Goal: Task Accomplishment & Management: Manage account settings

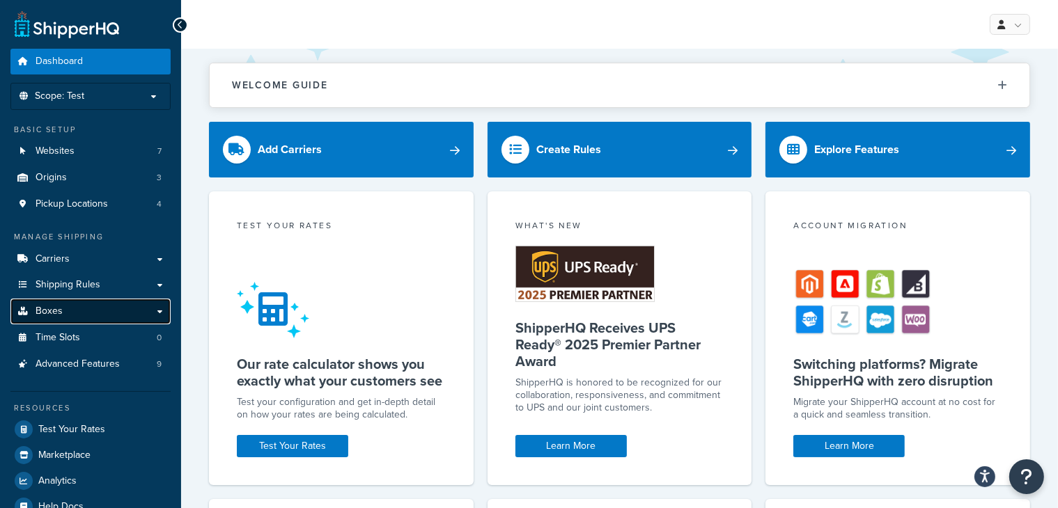
click at [162, 310] on link "Boxes" at bounding box center [90, 312] width 160 height 26
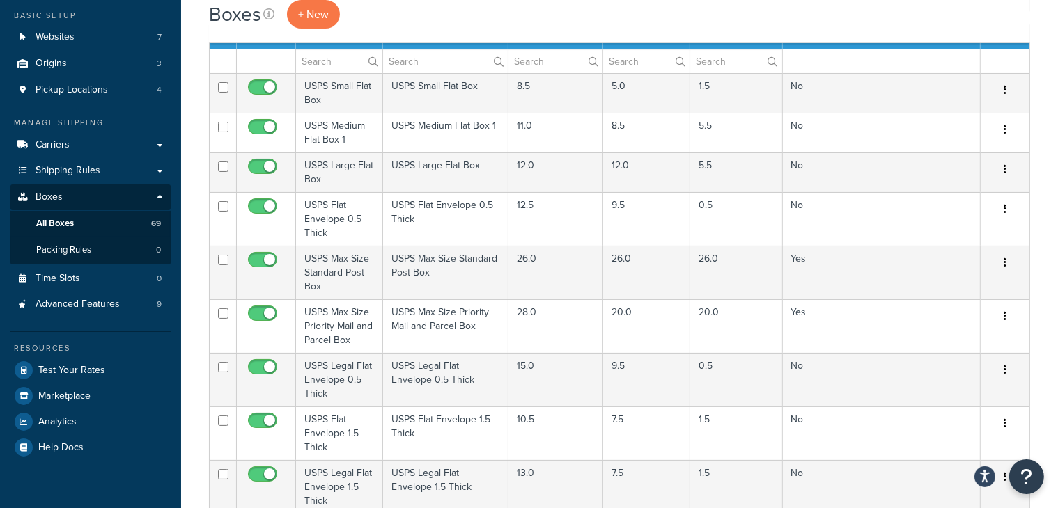
scroll to position [106, 0]
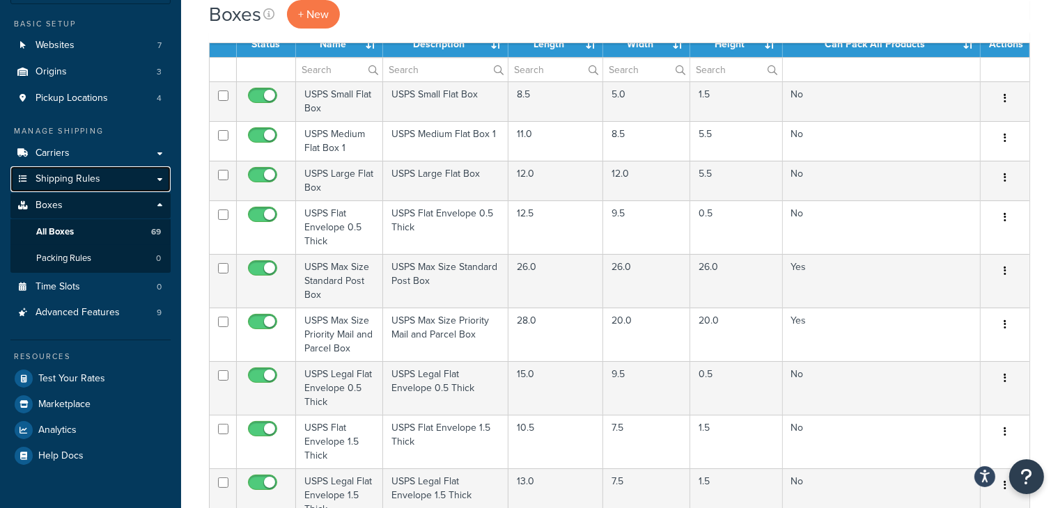
click at [159, 175] on link "Shipping Rules" at bounding box center [90, 179] width 160 height 26
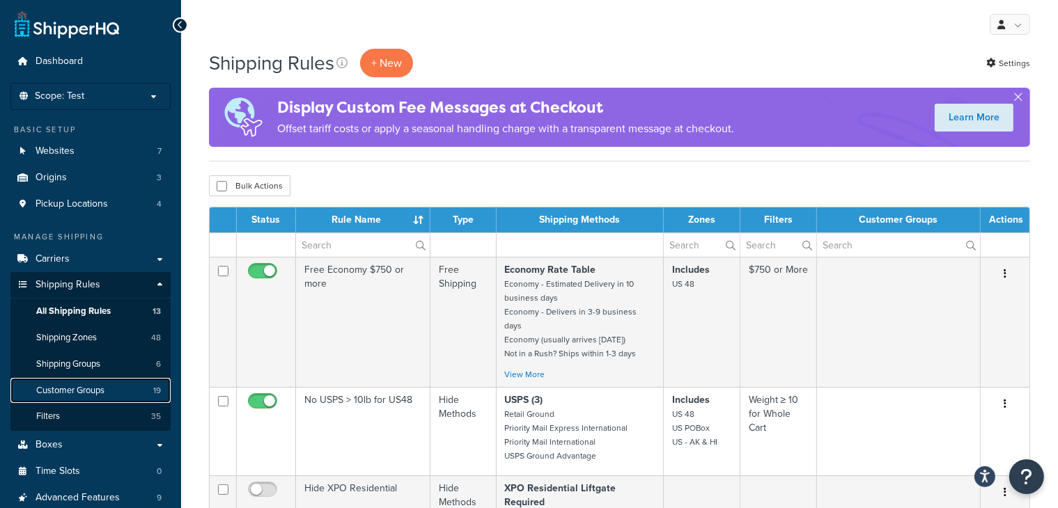
click at [81, 385] on span "Customer Groups" at bounding box center [70, 391] width 68 height 12
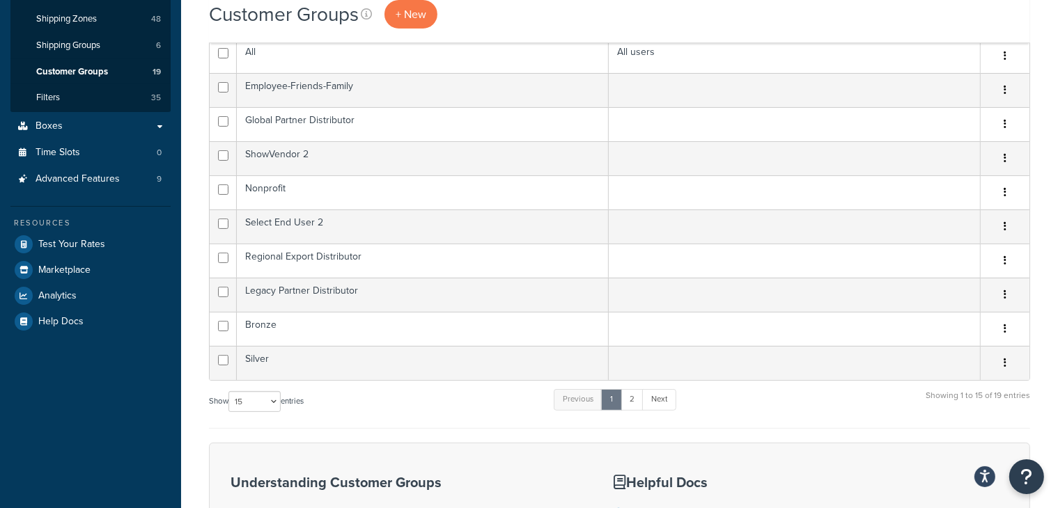
scroll to position [327, 0]
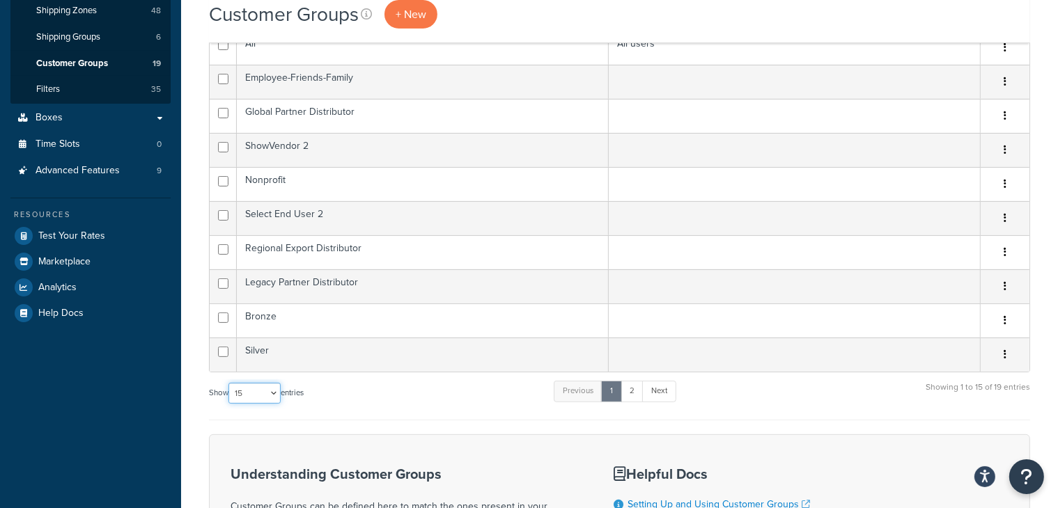
click at [279, 386] on select "10 15 25 50 100" at bounding box center [254, 393] width 52 height 21
select select "25"
click at [230, 383] on select "10 15 25 50 100" at bounding box center [254, 393] width 52 height 21
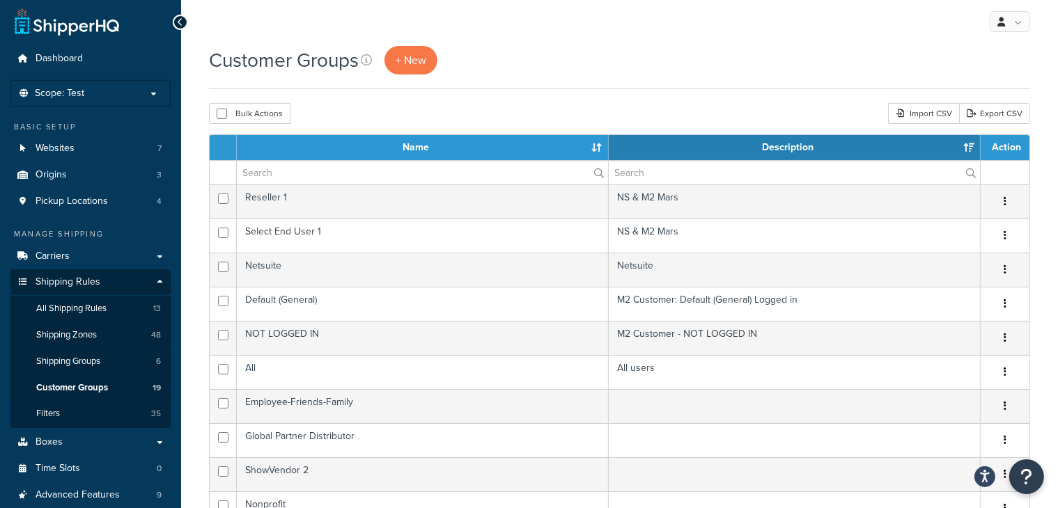
scroll to position [0, 0]
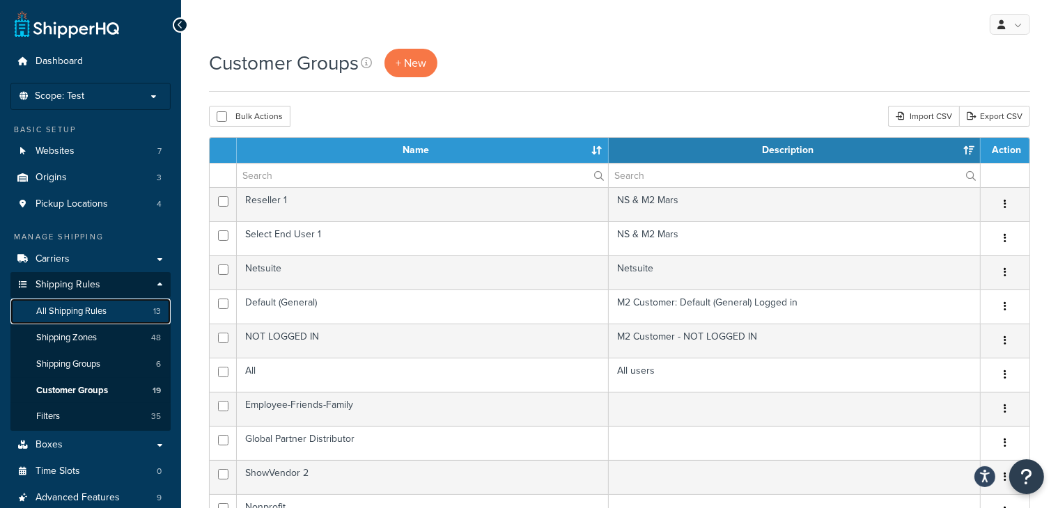
click at [57, 317] on span "All Shipping Rules" at bounding box center [71, 312] width 70 height 12
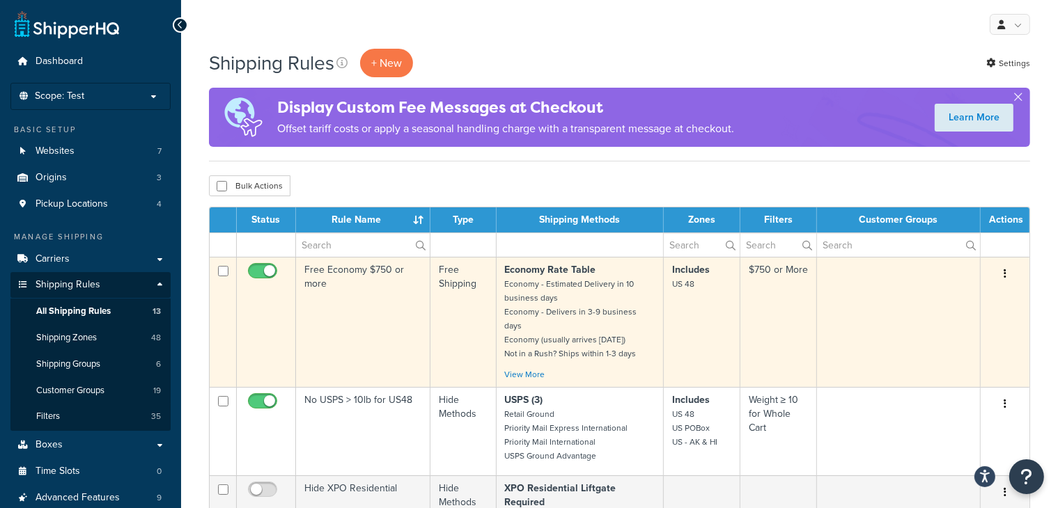
click at [1007, 271] on button "button" at bounding box center [1004, 274] width 19 height 22
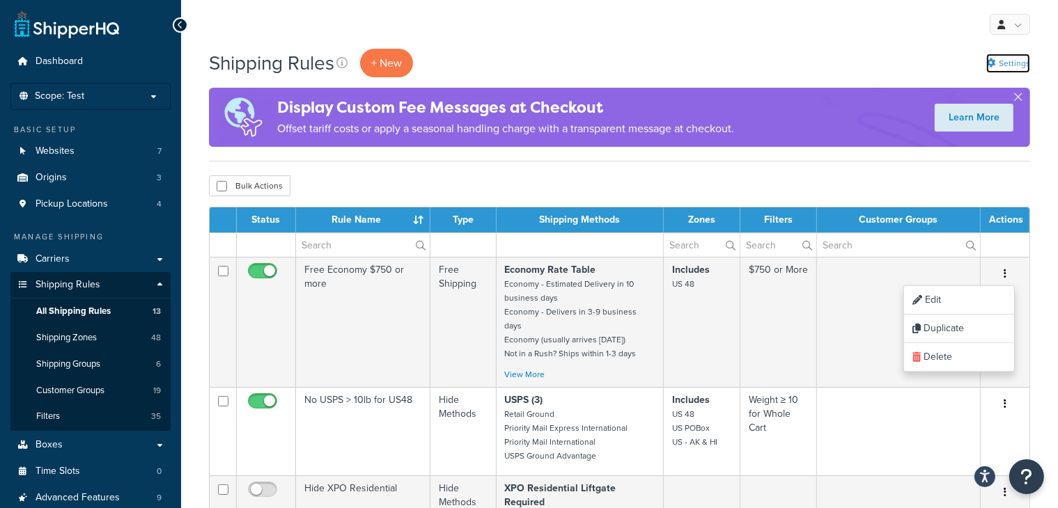
click at [1005, 60] on link "Settings" at bounding box center [1008, 63] width 44 height 19
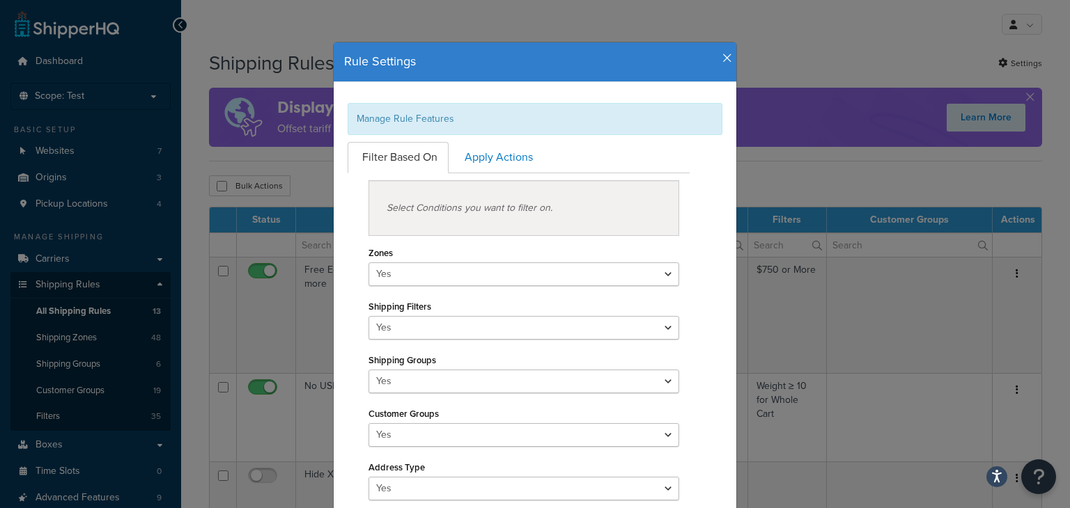
drag, startPoint x: 581, startPoint y: 65, endPoint x: 607, endPoint y: 48, distance: 30.7
click at [613, 42] on div "Rule Settings Manage Rule Features Filter Based On Apply Actions Select Conditi…" at bounding box center [535, 396] width 404 height 709
drag, startPoint x: 585, startPoint y: 58, endPoint x: 623, endPoint y: 17, distance: 56.2
click at [623, 17] on div "Rule Settings Manage Rule Features Filter Based On Apply Actions Select Conditi…" at bounding box center [535, 254] width 1070 height 508
click at [500, 166] on link "Apply Actions" at bounding box center [497, 157] width 94 height 31
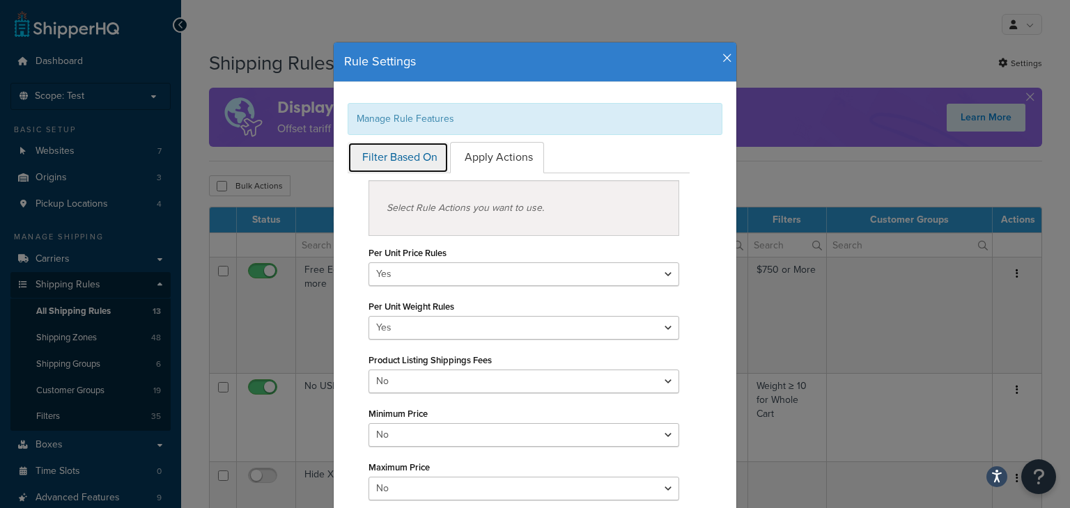
click at [405, 161] on link "Filter Based On" at bounding box center [397, 157] width 101 height 31
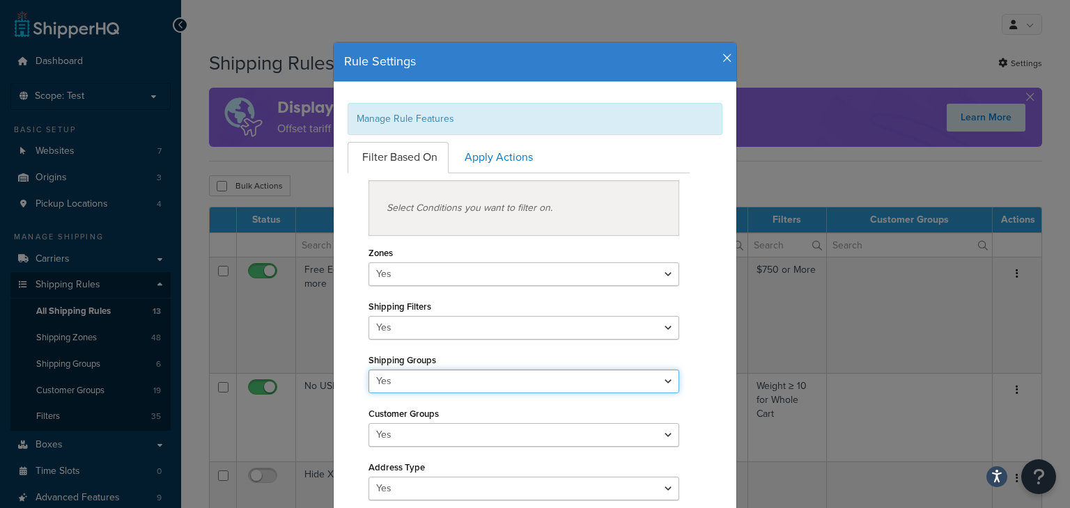
click at [574, 382] on select "Yes No" at bounding box center [523, 382] width 311 height 24
click at [724, 52] on icon "button" at bounding box center [727, 58] width 10 height 13
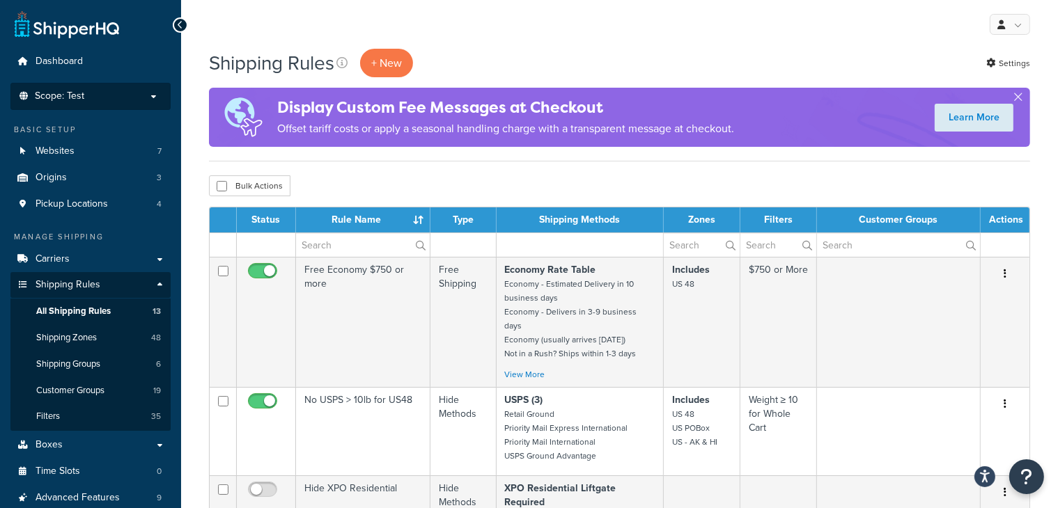
click at [150, 95] on p "Scope: Test" at bounding box center [91, 97] width 148 height 12
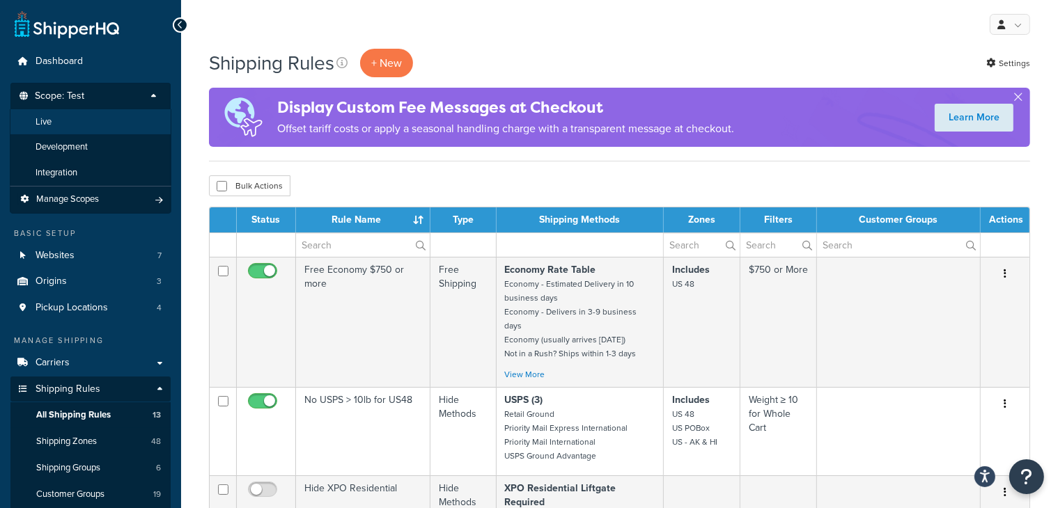
click at [118, 128] on li "Live" at bounding box center [91, 122] width 162 height 26
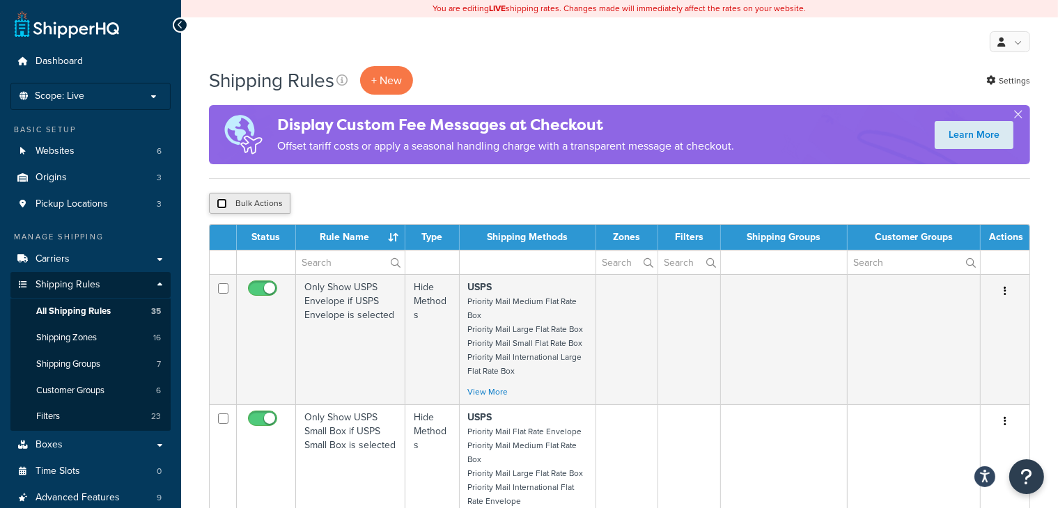
click at [223, 203] on input "checkbox" at bounding box center [222, 203] width 10 height 10
checkbox input "true"
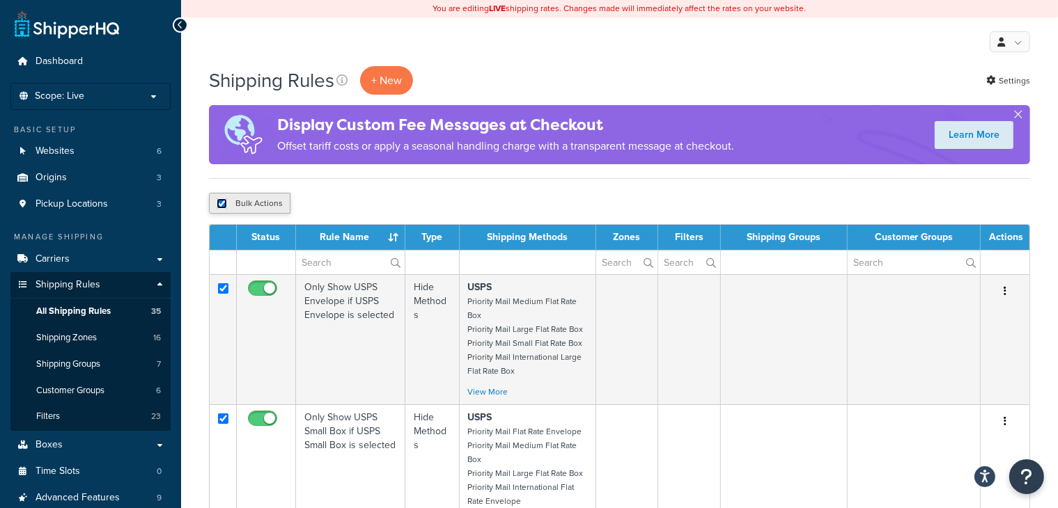
checkbox input "true"
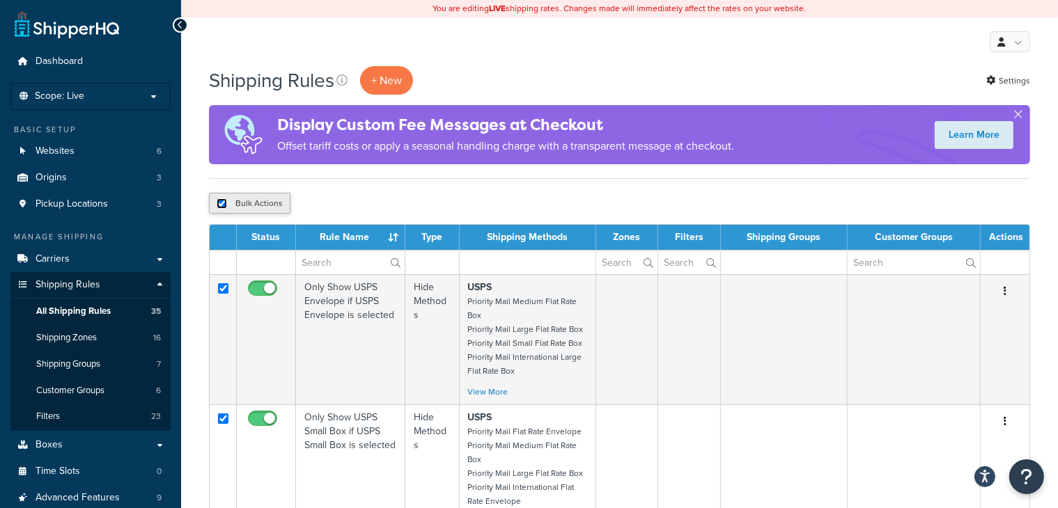
checkbox input "true"
click at [220, 205] on input "checkbox" at bounding box center [222, 203] width 10 height 10
checkbox input "false"
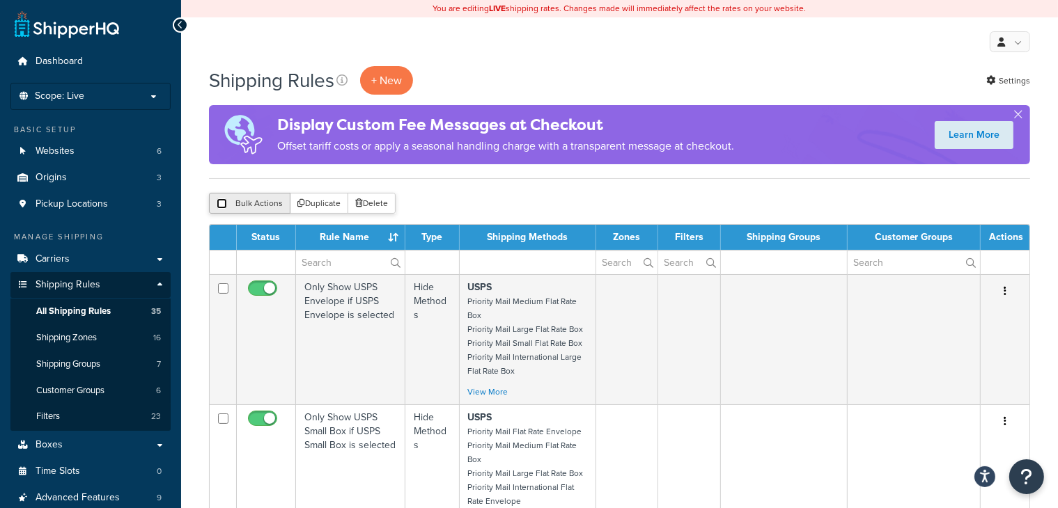
checkbox input "false"
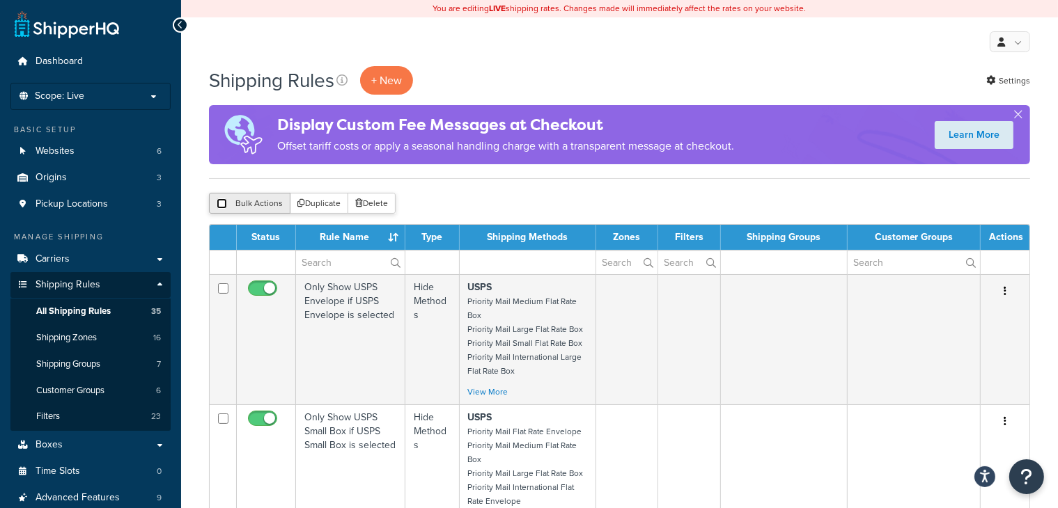
checkbox input "false"
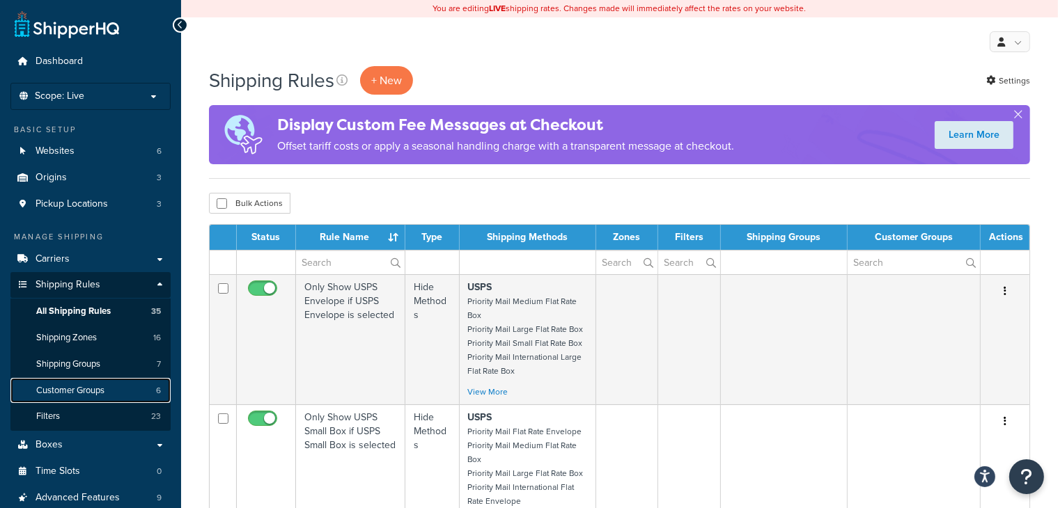
click at [95, 389] on span "Customer Groups" at bounding box center [70, 391] width 68 height 12
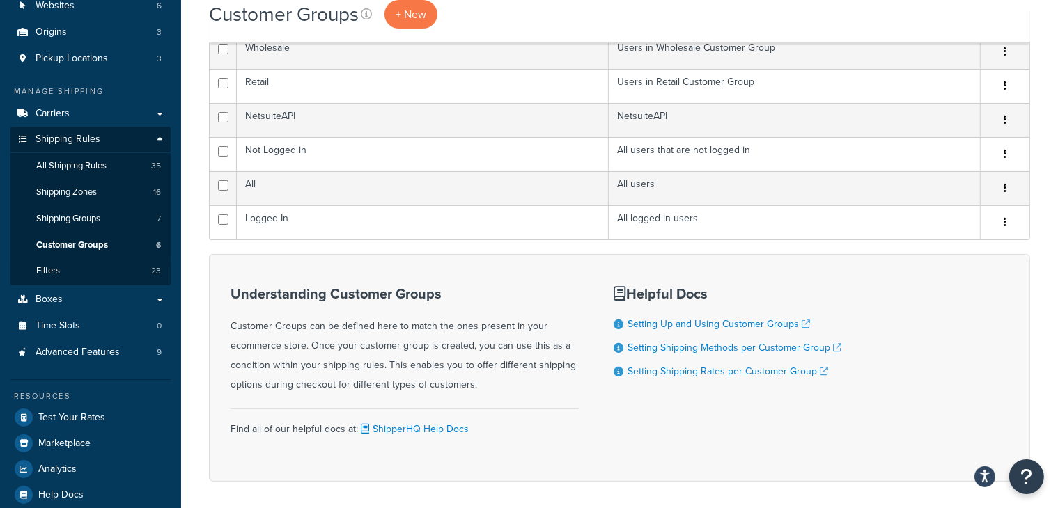
scroll to position [144, 0]
click at [100, 249] on span "Customer Groups" at bounding box center [72, 247] width 72 height 12
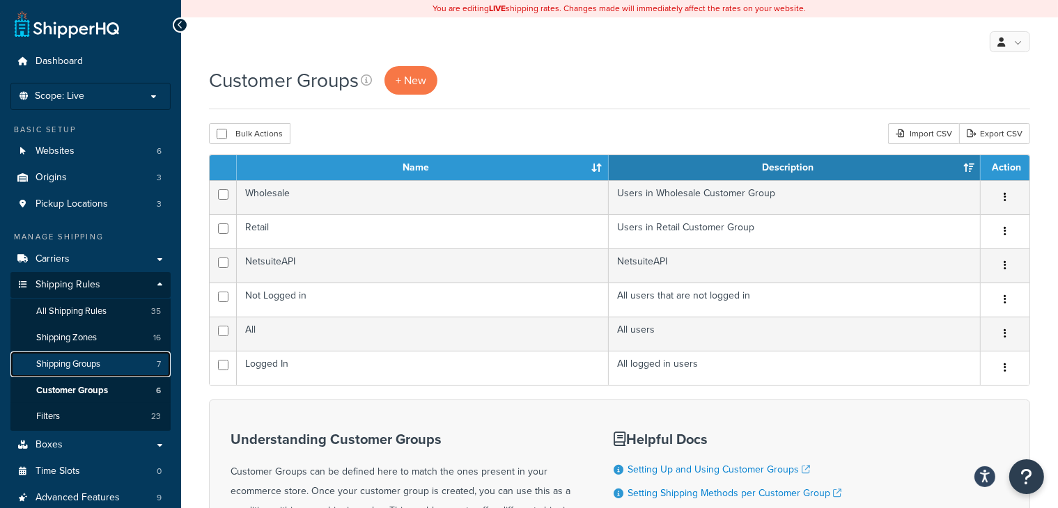
click at [100, 363] on span "Shipping Groups" at bounding box center [68, 365] width 64 height 12
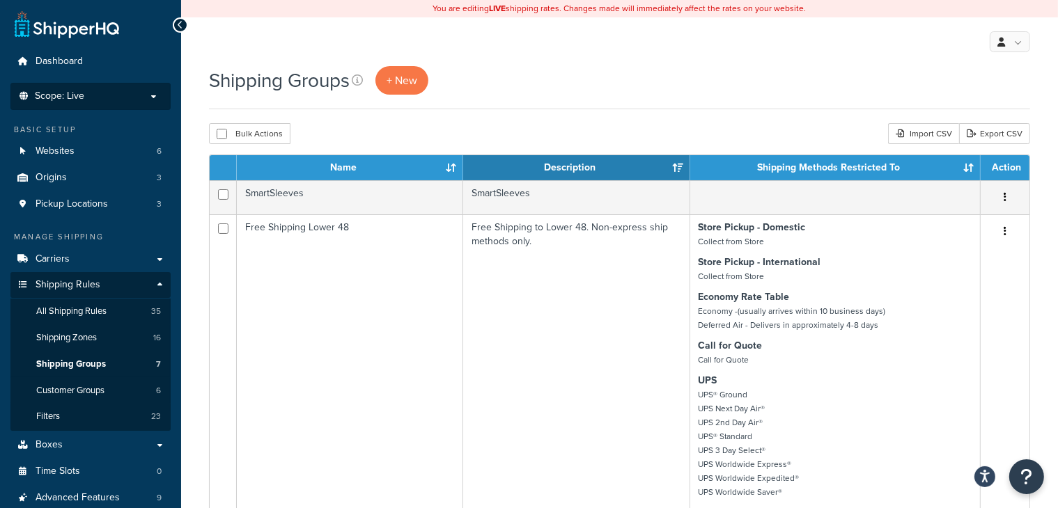
click at [152, 104] on li "Scope: Live Development Integration Test Manage Scopes" at bounding box center [90, 96] width 160 height 27
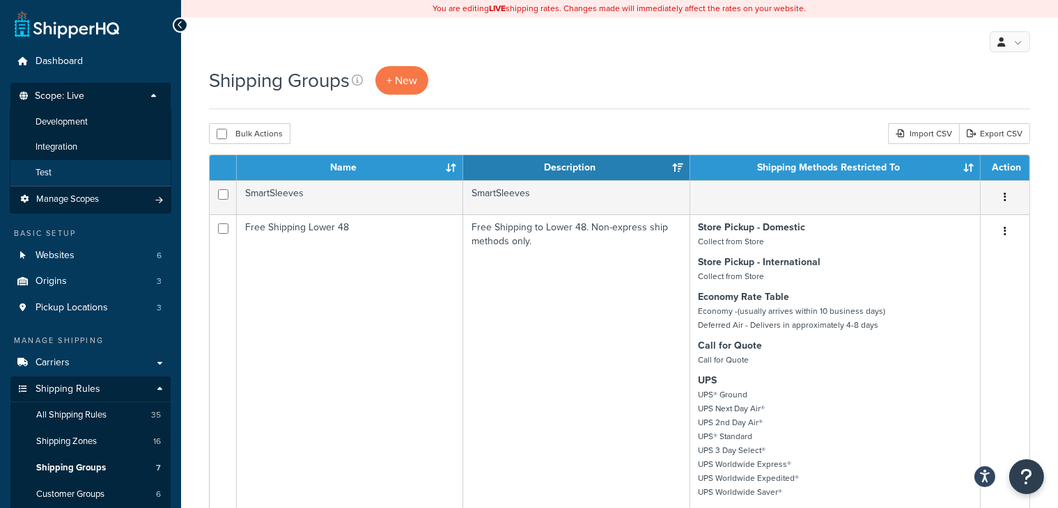
click at [100, 177] on li "Test" at bounding box center [91, 173] width 162 height 26
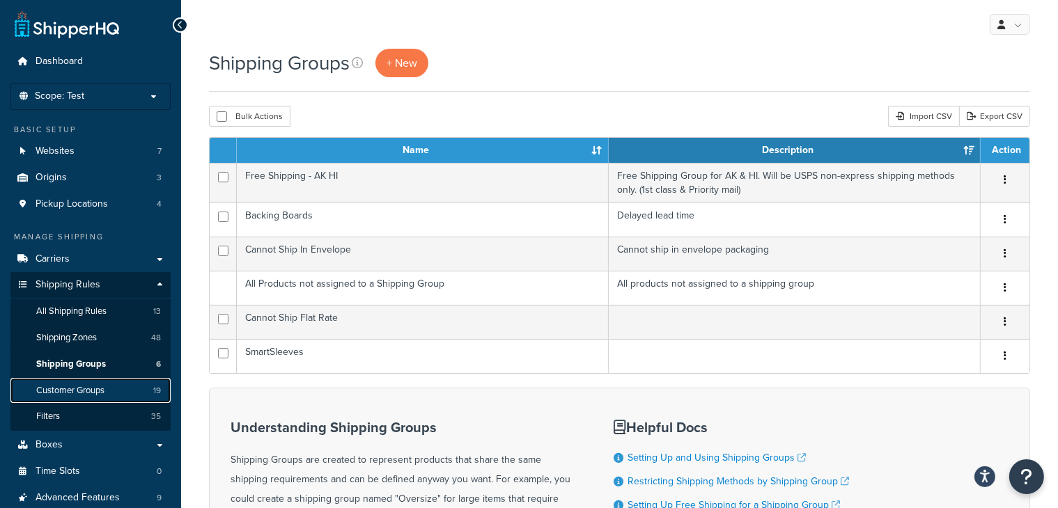
click at [91, 397] on link "Customer Groups 19" at bounding box center [90, 391] width 160 height 26
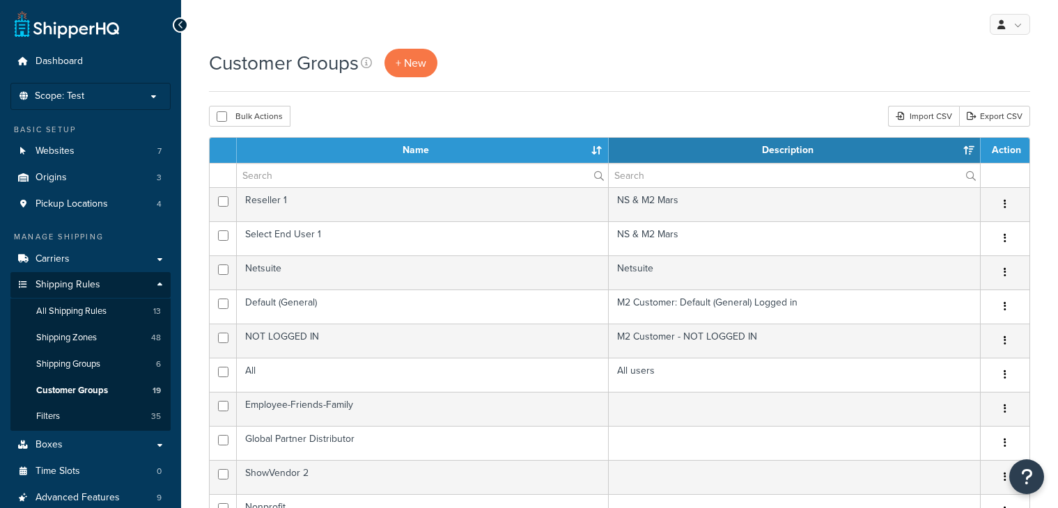
select select "15"
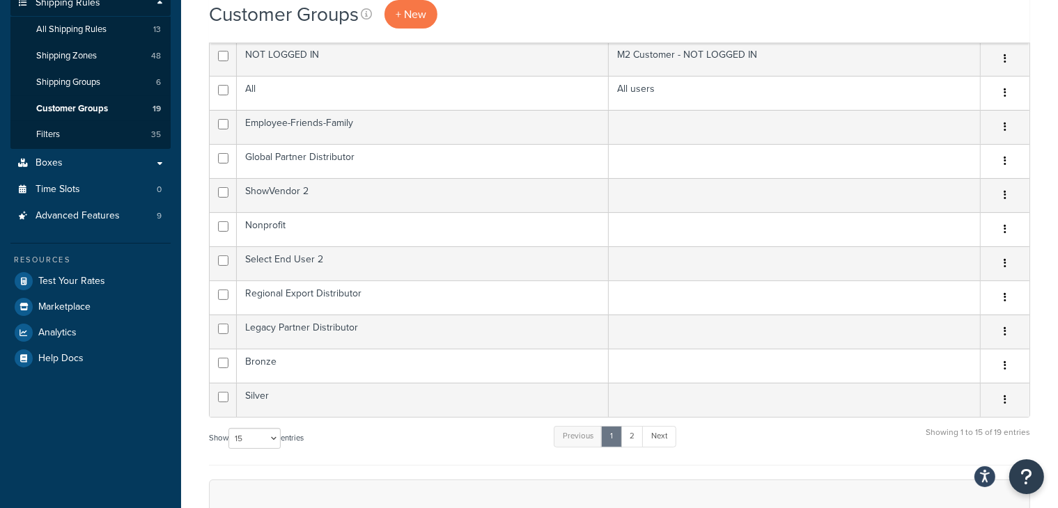
scroll to position [295, 0]
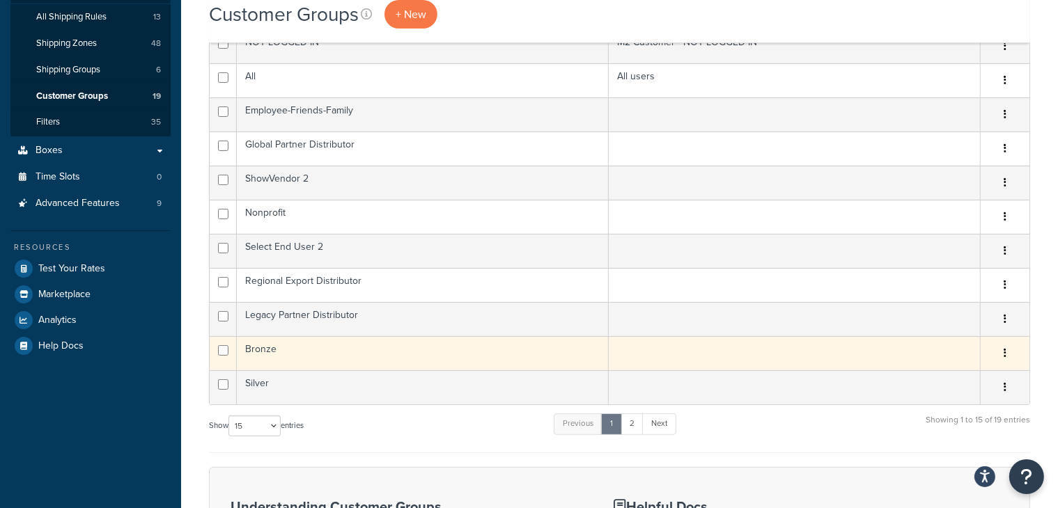
click at [414, 348] on td "Bronze" at bounding box center [423, 353] width 372 height 34
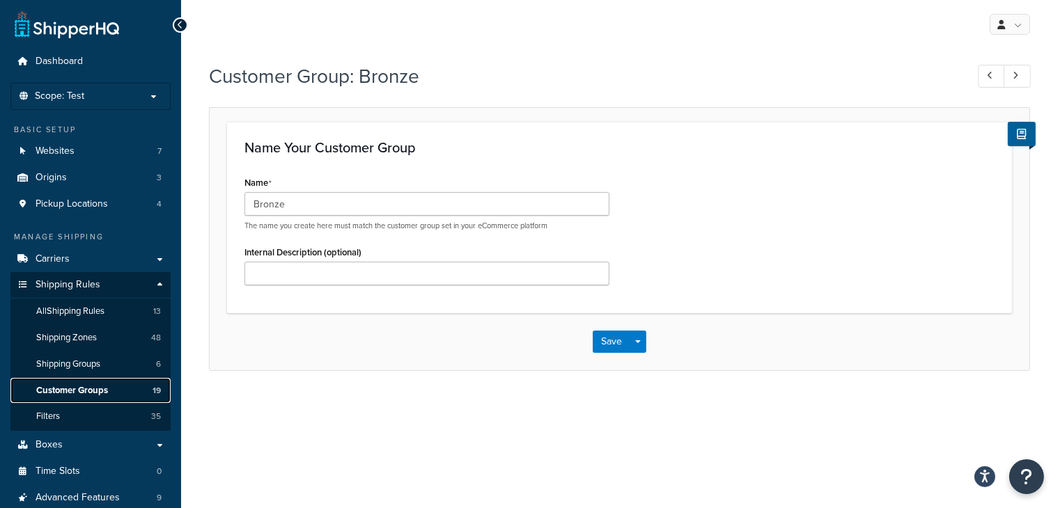
click at [72, 388] on span "Customer Groups" at bounding box center [72, 391] width 72 height 12
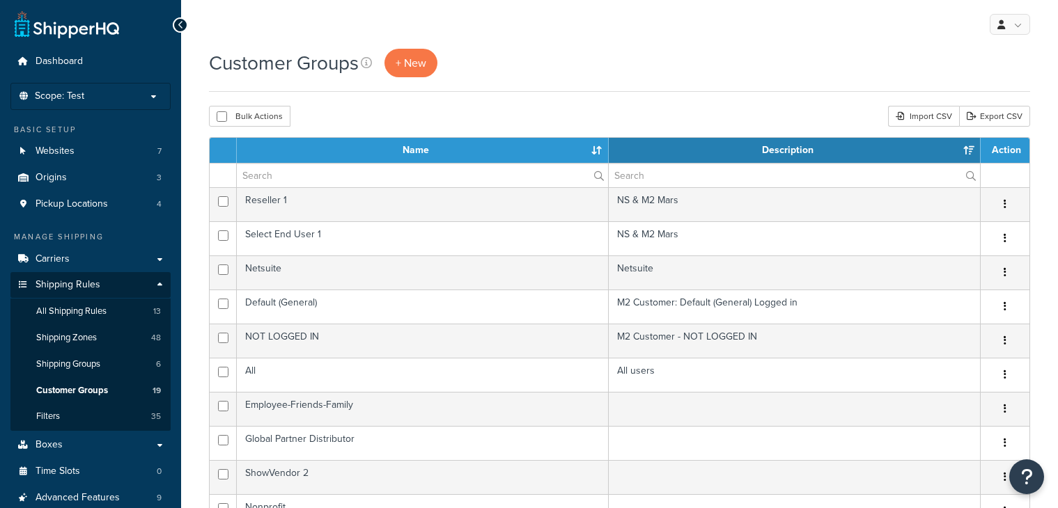
select select "15"
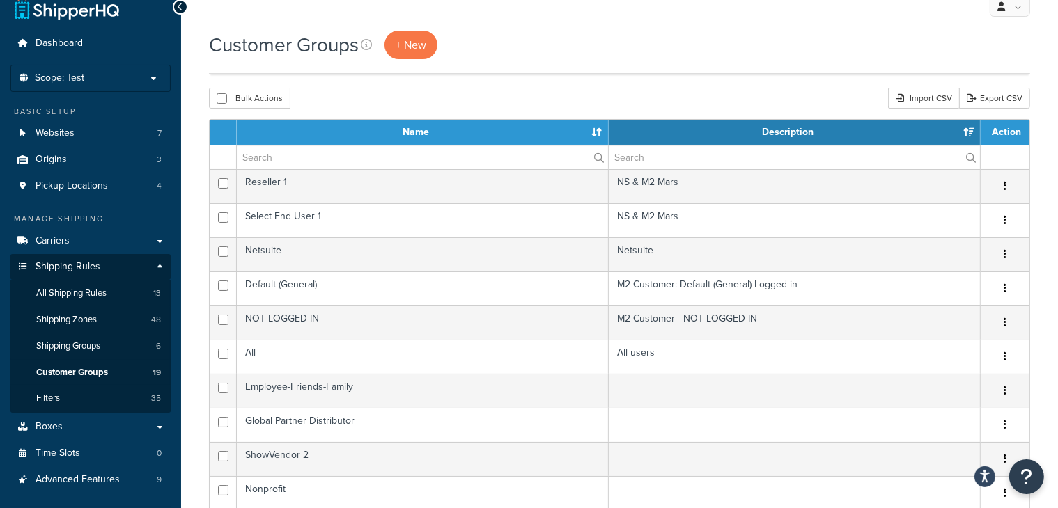
scroll to position [15, 0]
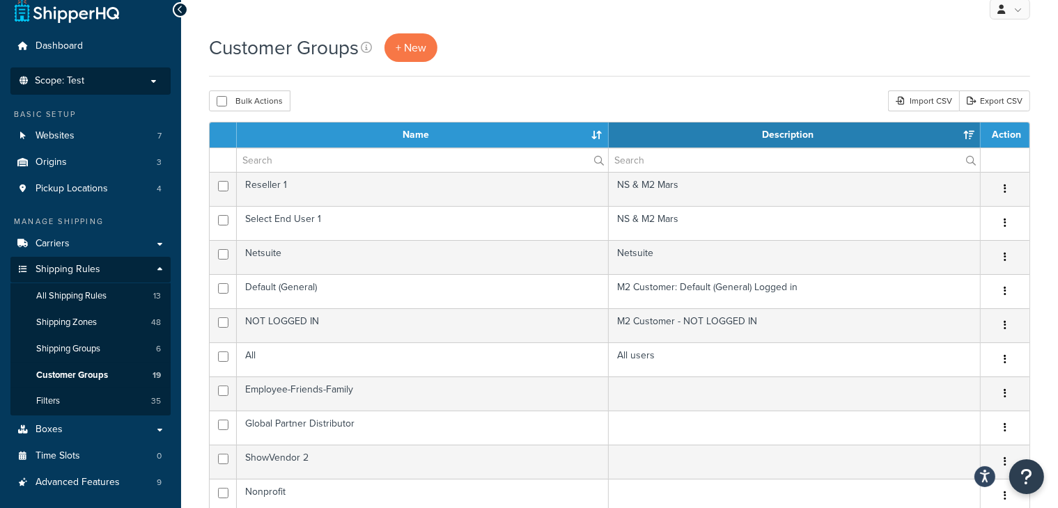
click at [158, 78] on p "Scope: Test" at bounding box center [91, 81] width 148 height 12
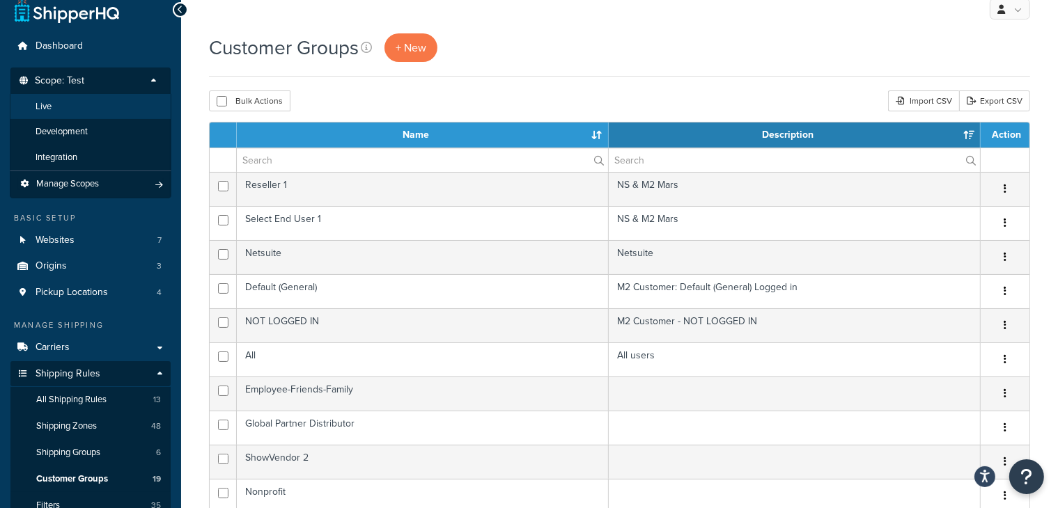
click at [121, 108] on li "Live" at bounding box center [91, 107] width 162 height 26
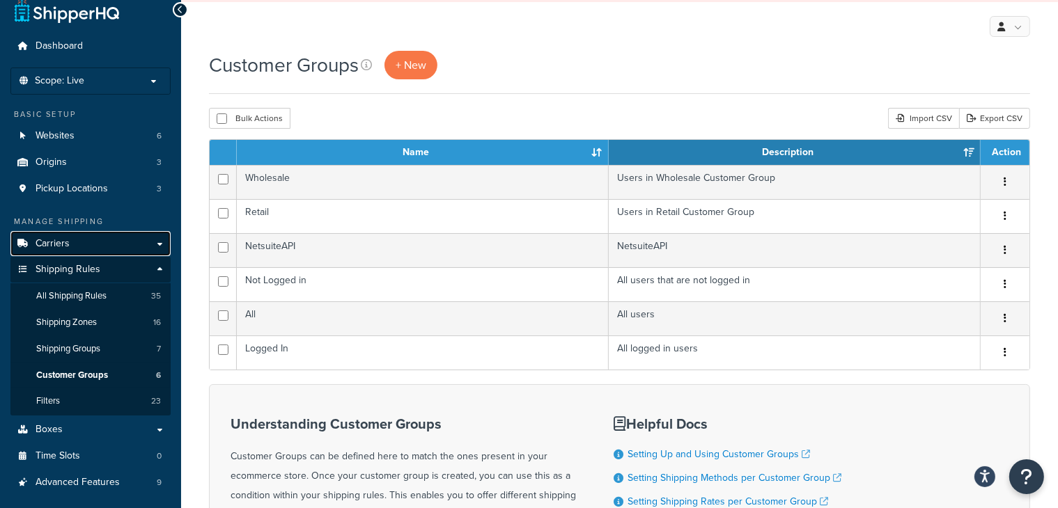
click at [60, 243] on span "Carriers" at bounding box center [53, 244] width 34 height 12
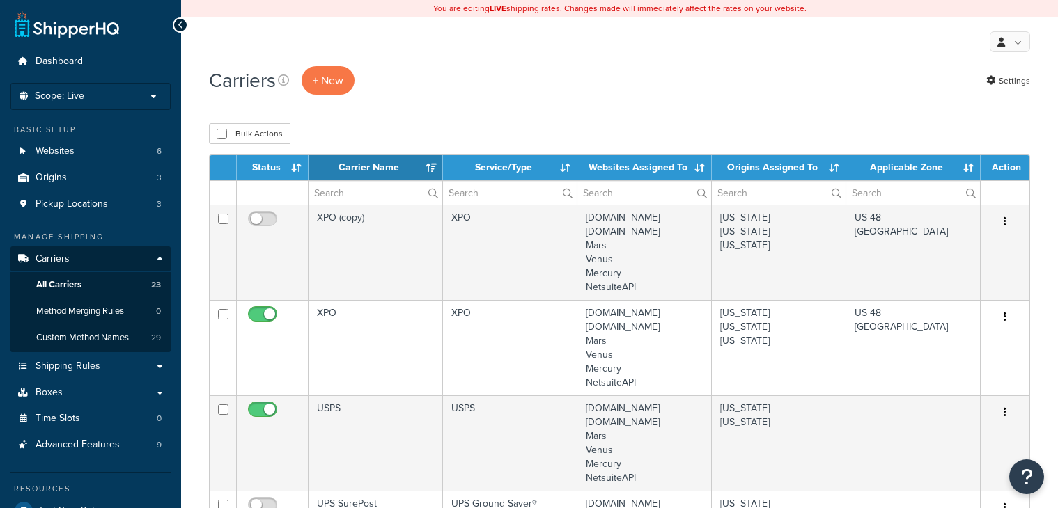
select select "15"
click at [97, 102] on li "Scope: Live Development Integration Test Manage Scopes" at bounding box center [90, 96] width 160 height 27
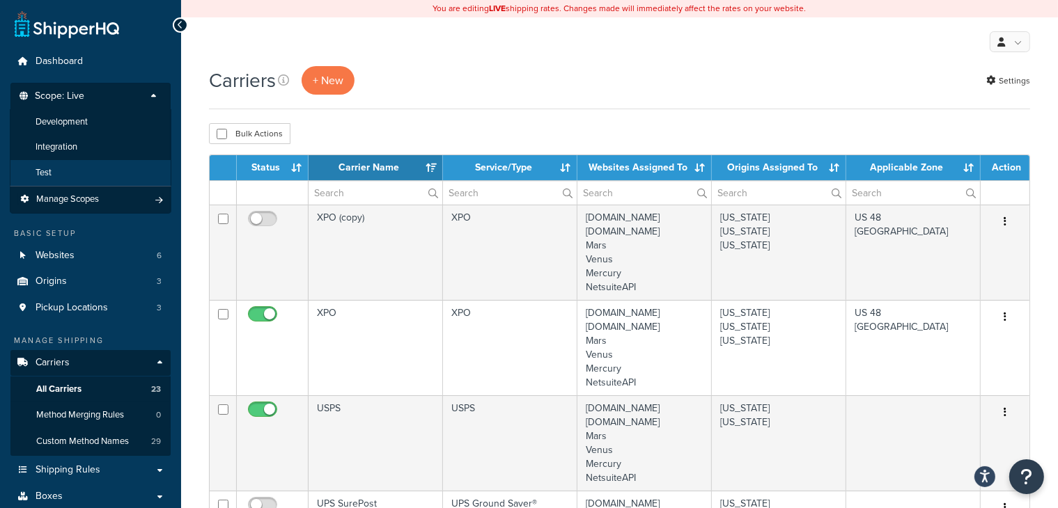
click at [84, 171] on li "Test" at bounding box center [91, 173] width 162 height 26
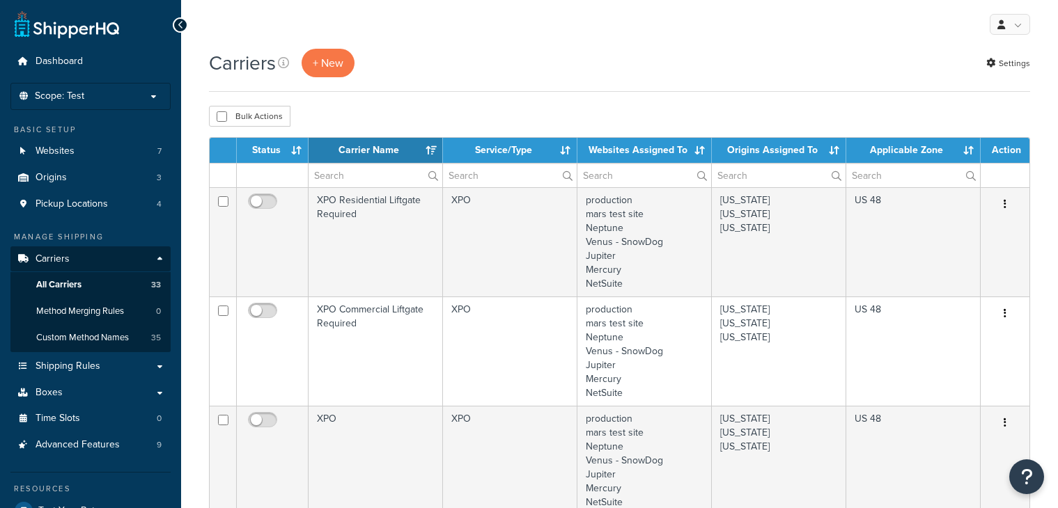
select select "15"
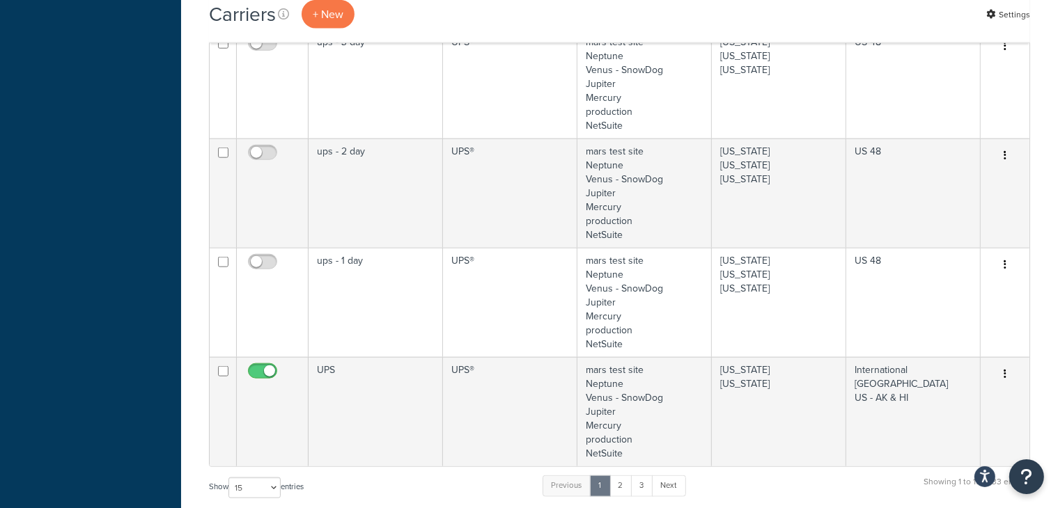
scroll to position [1661, 0]
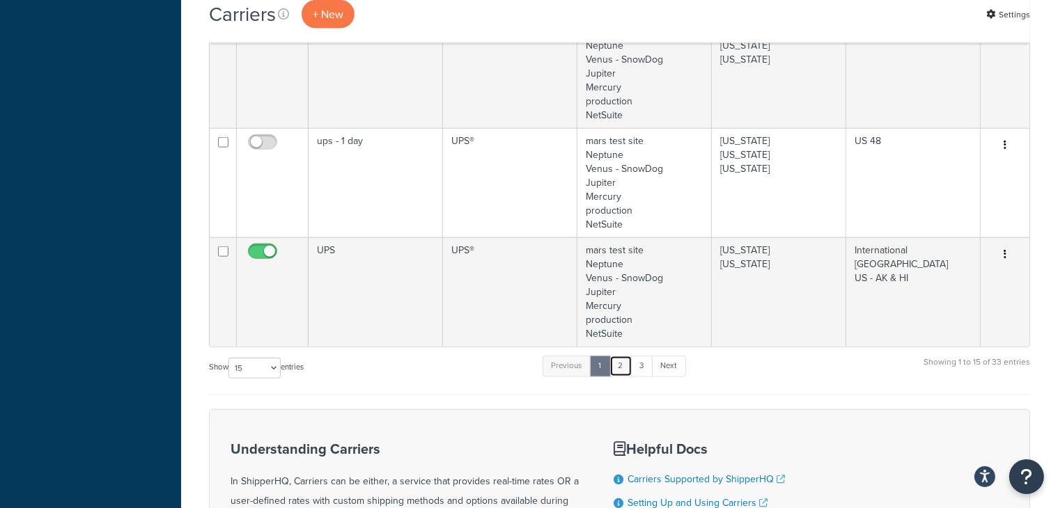
click at [621, 368] on link "2" at bounding box center [620, 366] width 23 height 21
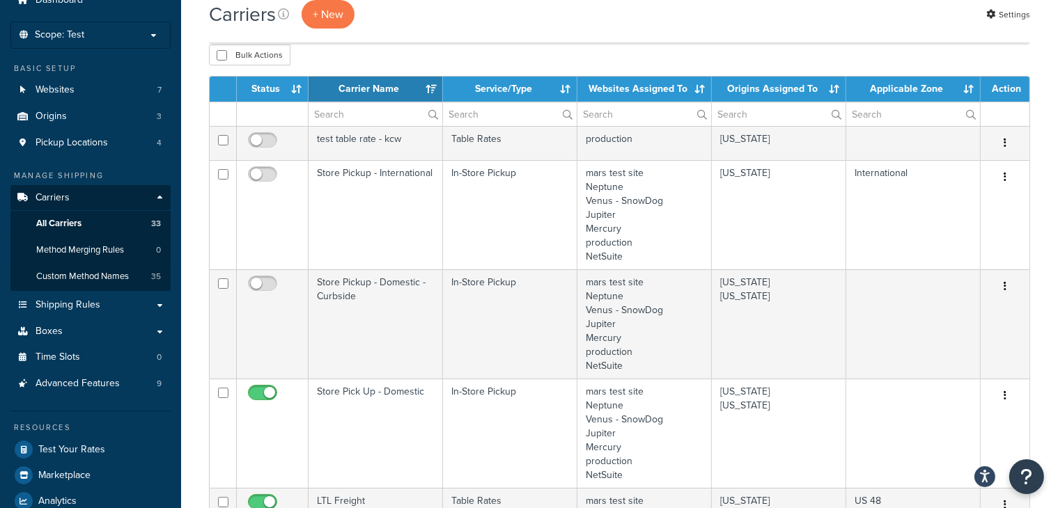
scroll to position [0, 0]
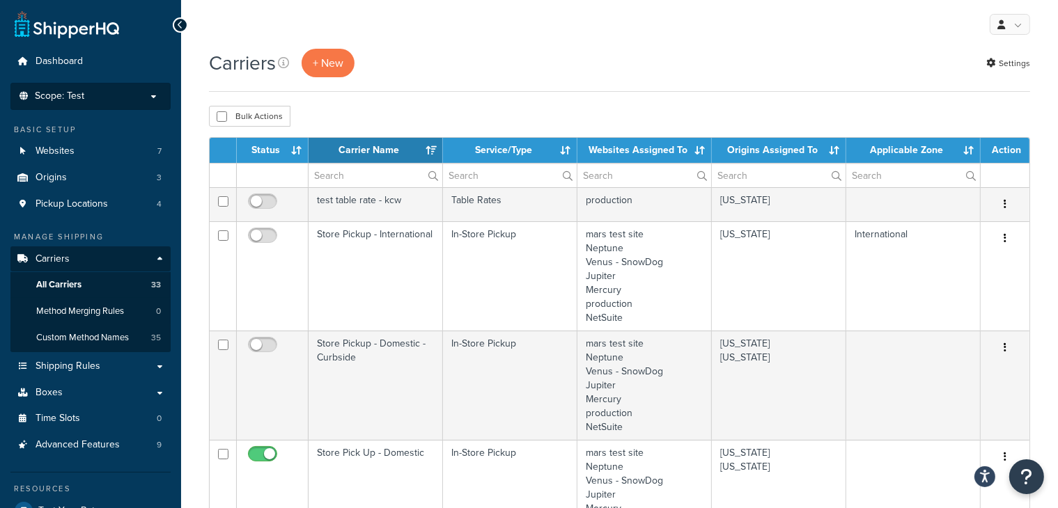
click at [158, 89] on li "Scope: Test Live Development Integration Manage Scopes" at bounding box center [90, 96] width 160 height 27
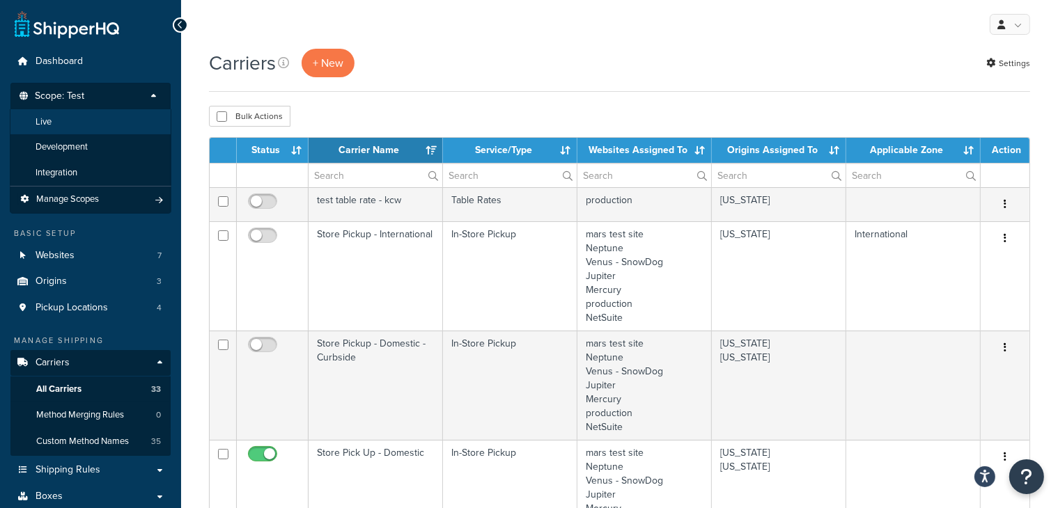
click at [100, 122] on li "Live" at bounding box center [91, 122] width 162 height 26
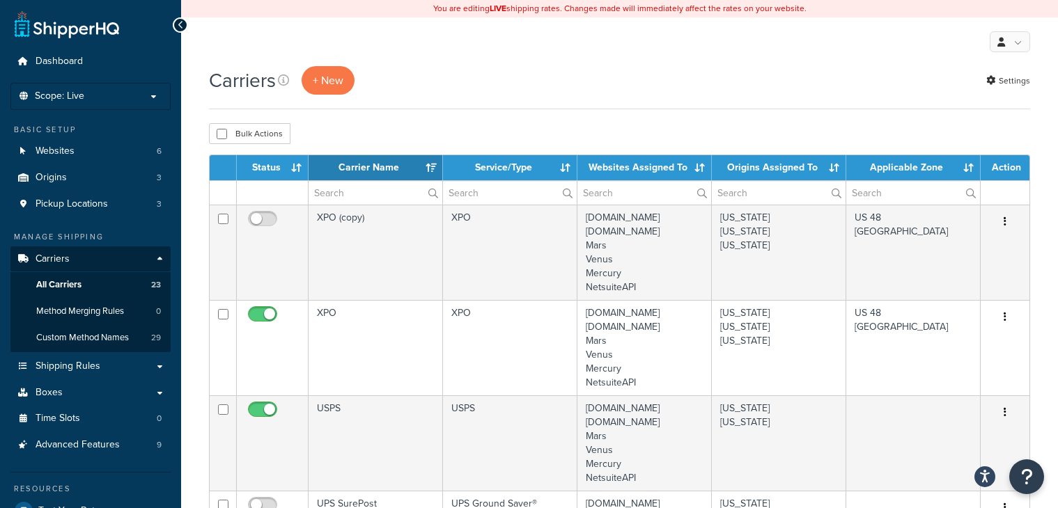
select select "15"
